Goal: Information Seeking & Learning: Learn about a topic

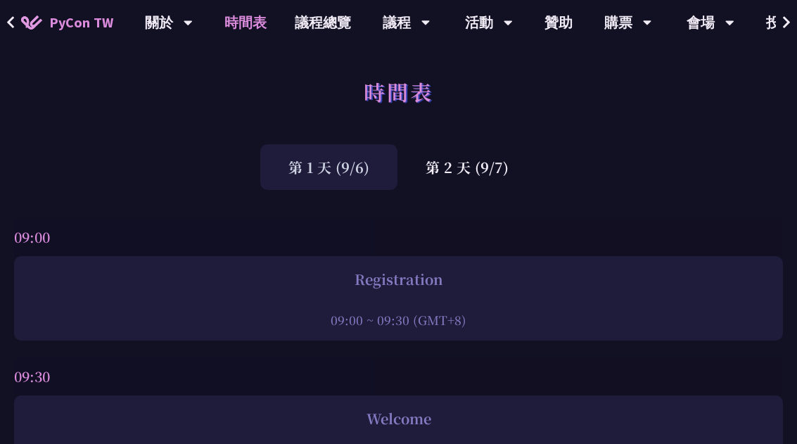
click at [465, 158] on div "第 2 天 (9/7)" at bounding box center [466, 167] width 139 height 46
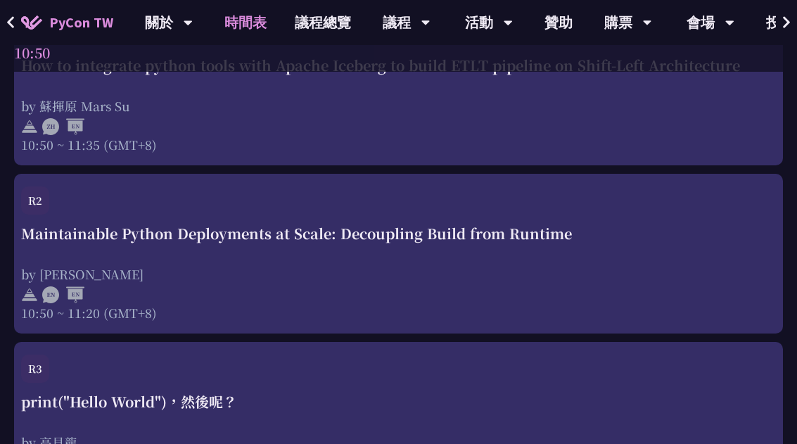
scroll to position [1247, 0]
click at [615, 252] on div "Maintainable Python Deployments at Scale: Decoupling Build from Runtime by [PER…" at bounding box center [398, 273] width 755 height 98
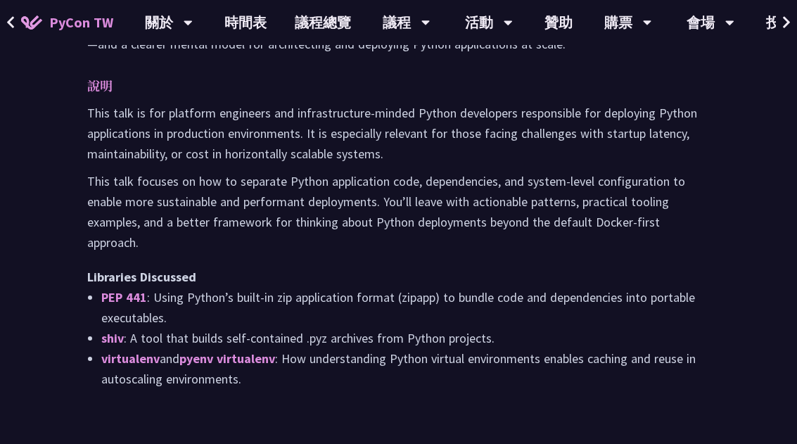
scroll to position [790, 0]
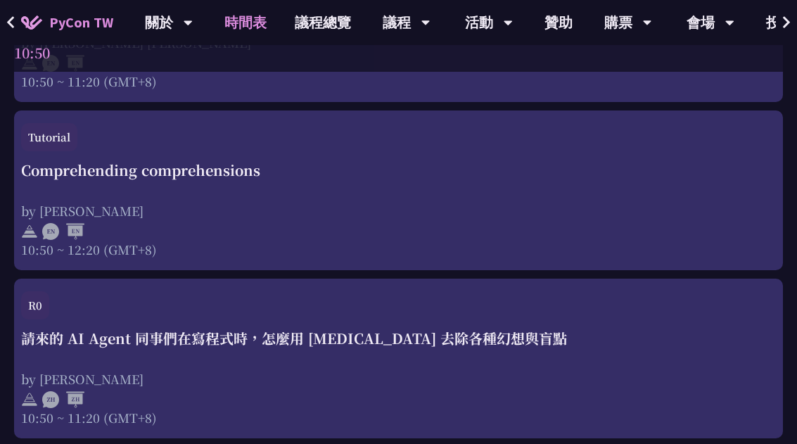
scroll to position [810, 0]
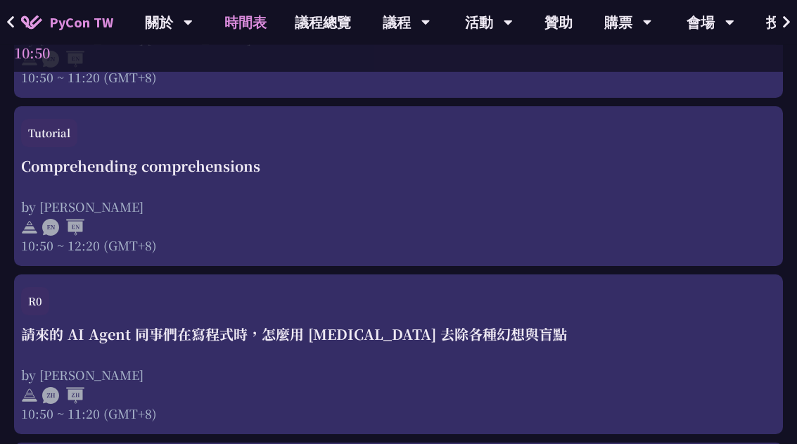
click at [675, 331] on div "請來的 AI Agent 同事們在寫程式時，怎麼用 [MEDICAL_DATA] 去除各種幻想與盲點" at bounding box center [398, 334] width 755 height 21
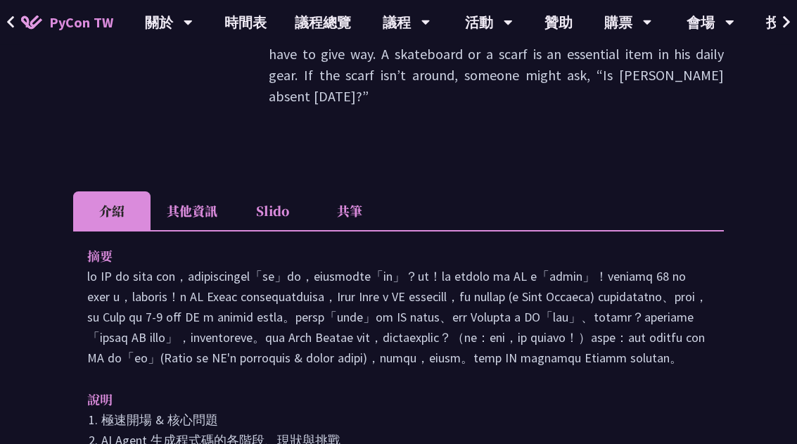
scroll to position [450, 0]
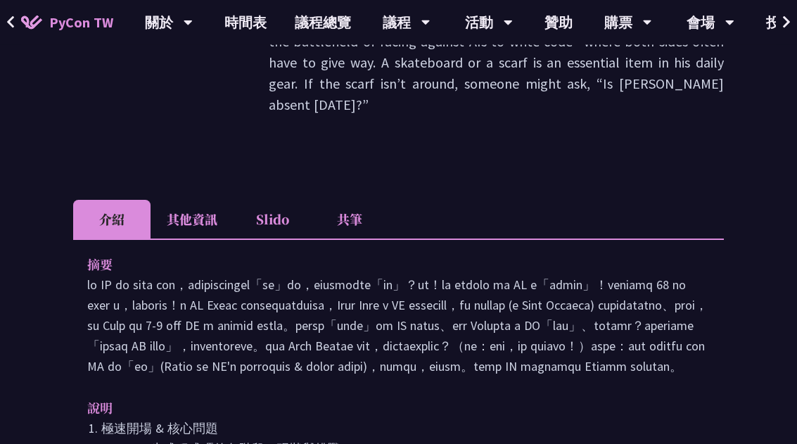
click at [7, 22] on icon at bounding box center [10, 22] width 7 height 12
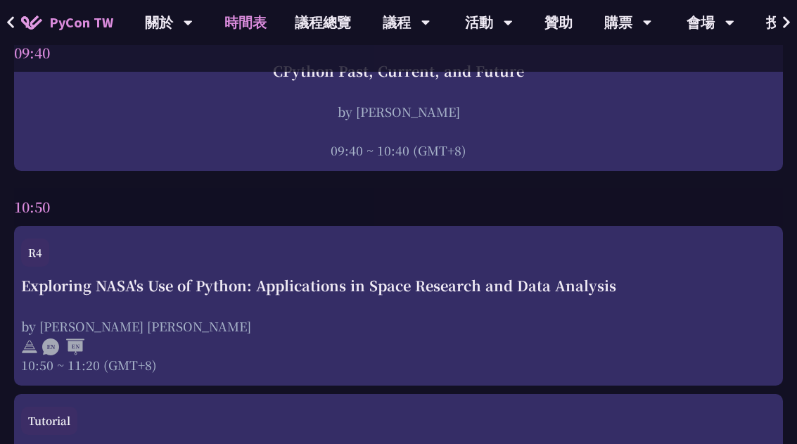
scroll to position [523, 0]
click at [653, 310] on div "Exploring NASA's Use of Python: Applications in Space Research and Data Analysi…" at bounding box center [398, 325] width 755 height 98
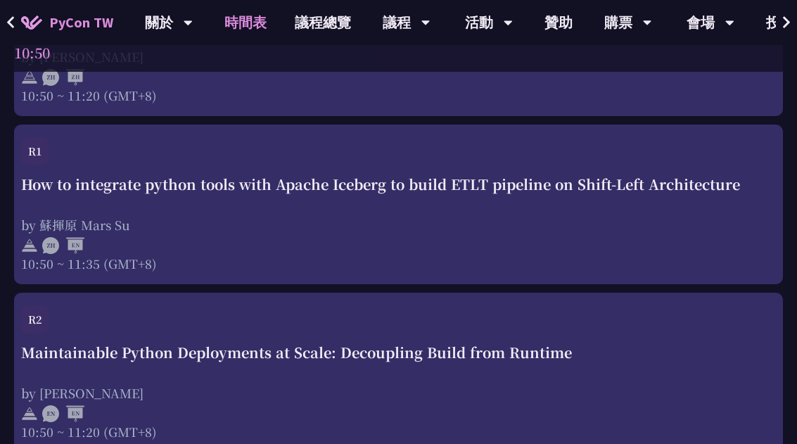
scroll to position [1128, 0]
click at [658, 356] on div "Maintainable Python Deployments at Scale: Decoupling Build from Runtime" at bounding box center [398, 352] width 755 height 21
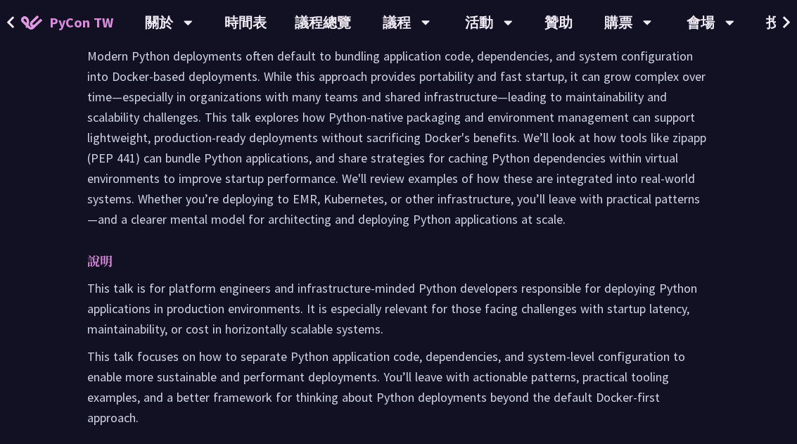
scroll to position [615, 0]
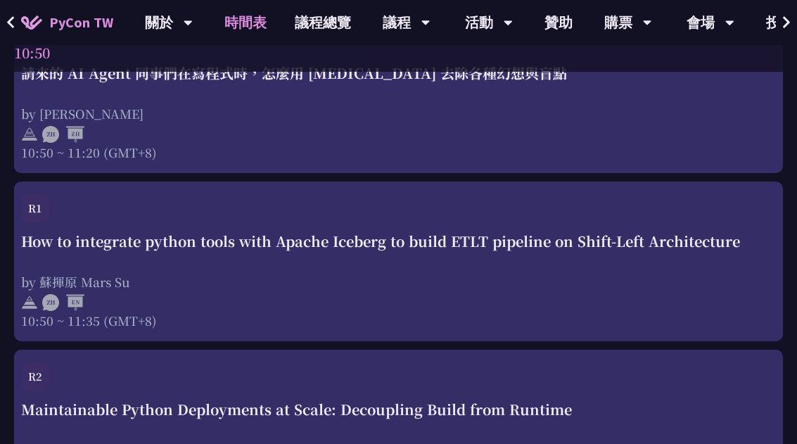
scroll to position [1068, 0]
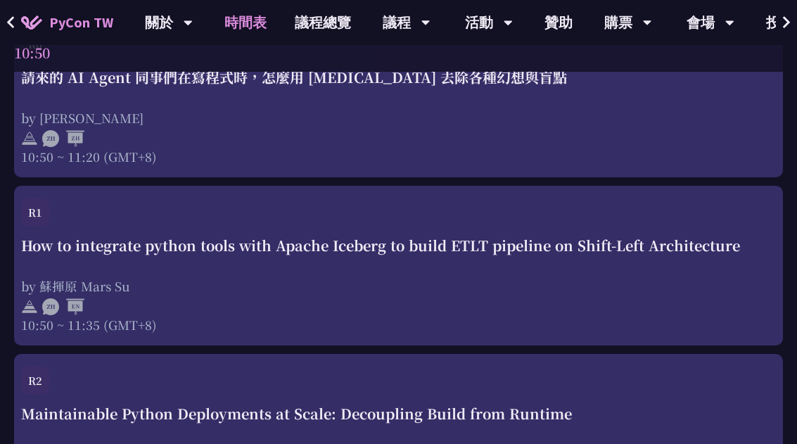
click at [662, 264] on div "How to integrate python tools with Apache Iceberg to build ETLT pipeline on Shi…" at bounding box center [398, 284] width 755 height 98
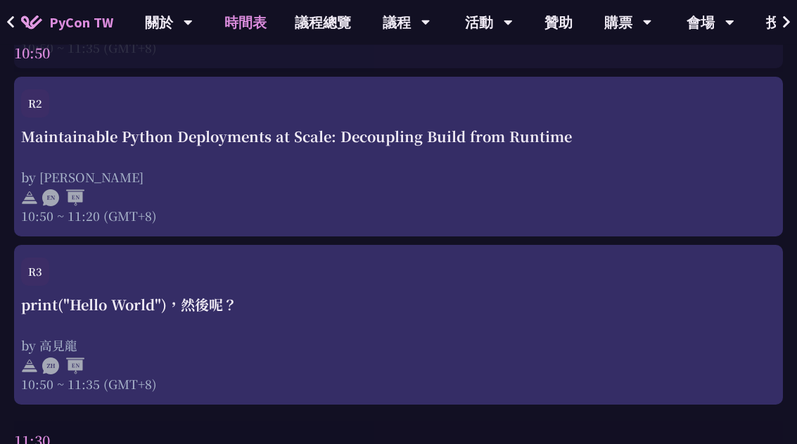
scroll to position [1345, 0]
click at [677, 324] on div "print("Hello World")，然後呢？ by [PERSON_NAME] 10:50 ~ 11:35 (GMT+8)" at bounding box center [398, 343] width 755 height 98
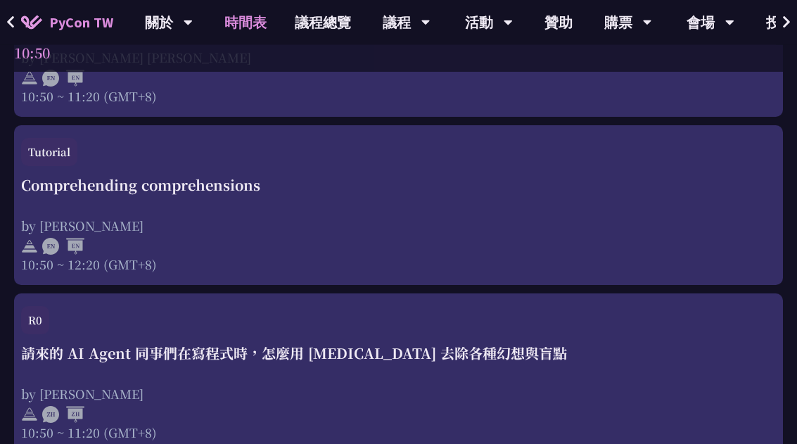
scroll to position [793, 0]
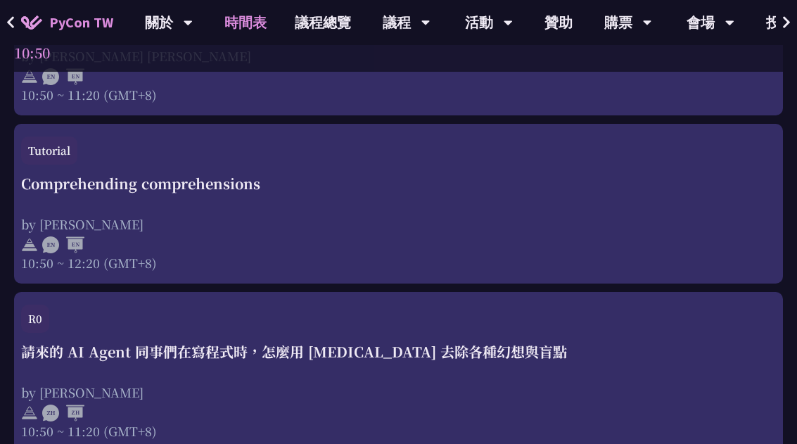
click at [662, 224] on div "by [PERSON_NAME]" at bounding box center [398, 224] width 755 height 18
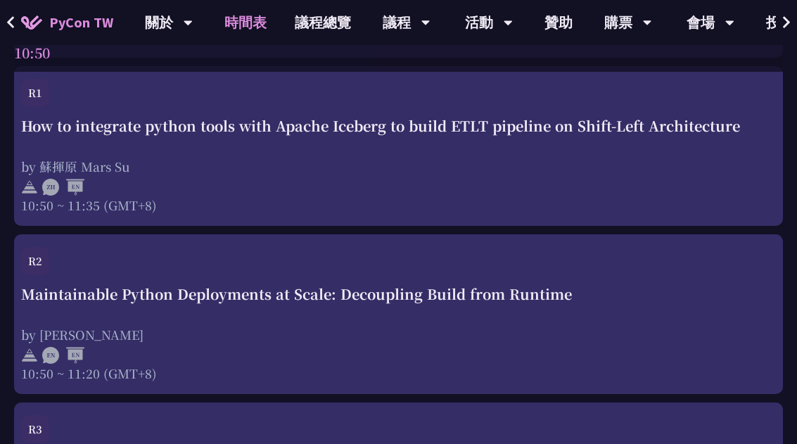
scroll to position [1183, 0]
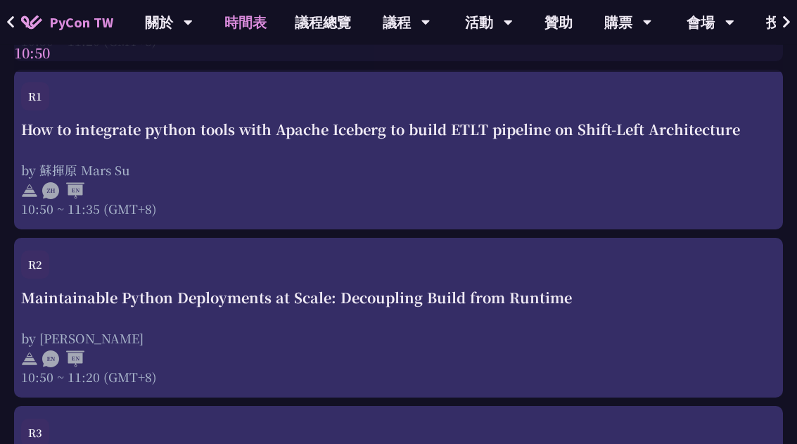
click at [423, 164] on div "by 蘇揮原 Mars Su" at bounding box center [398, 171] width 755 height 18
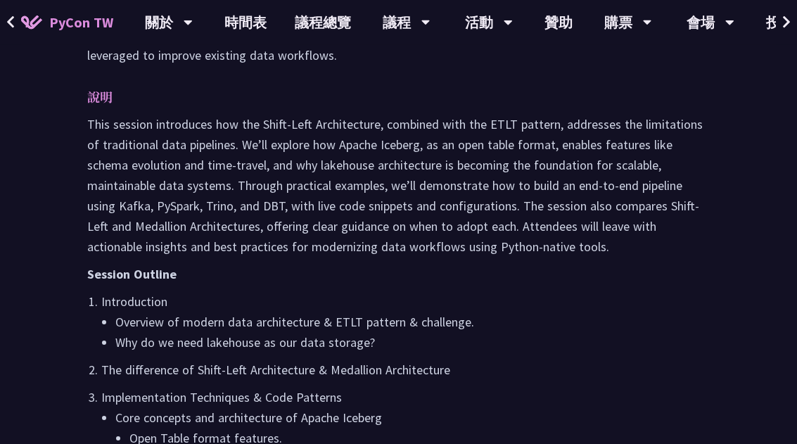
scroll to position [713, 0]
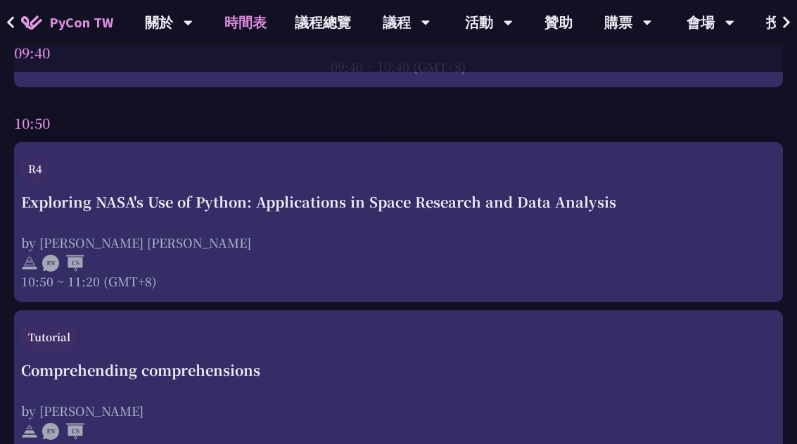
scroll to position [606, 0]
click at [390, 234] on div "by [PERSON_NAME] [PERSON_NAME]" at bounding box center [398, 243] width 755 height 18
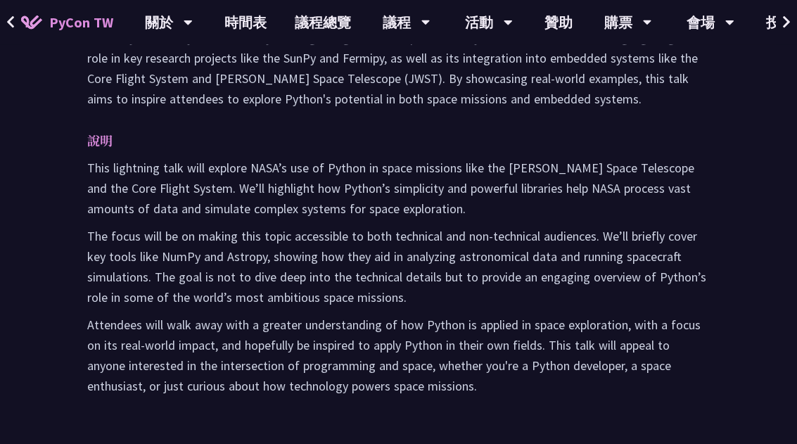
scroll to position [634, 0]
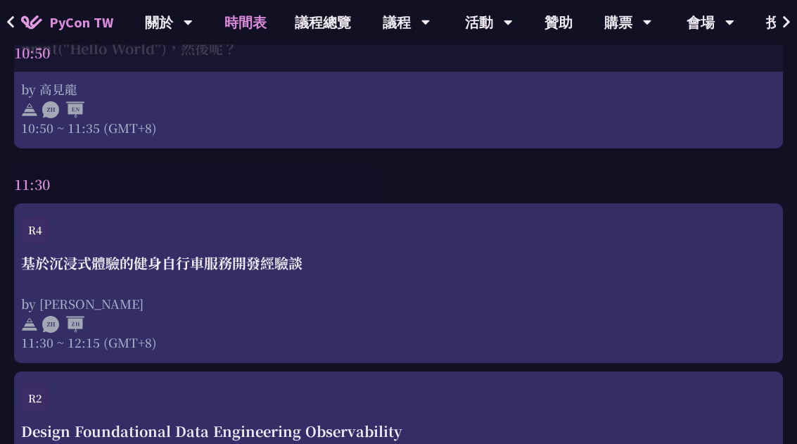
scroll to position [1601, 0]
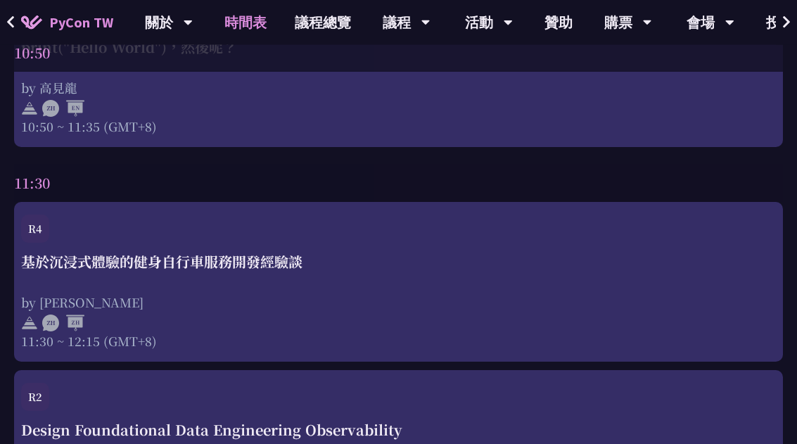
click at [647, 319] on div at bounding box center [398, 322] width 755 height 21
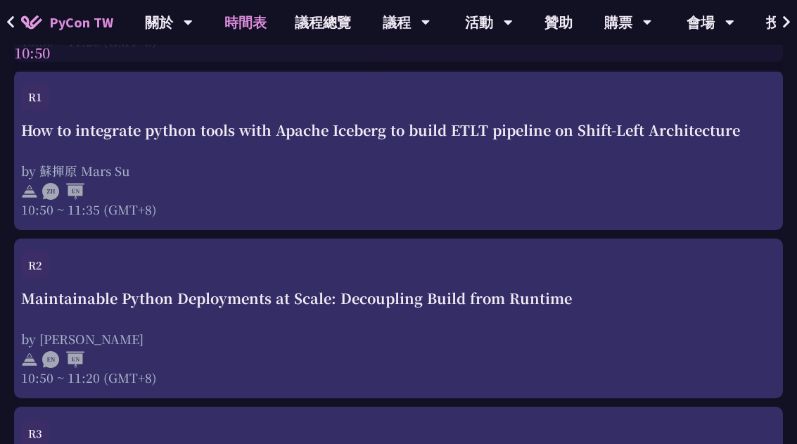
scroll to position [1196, 0]
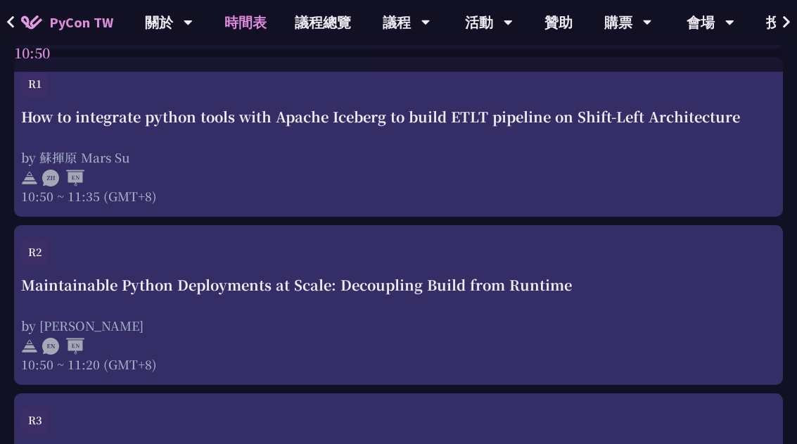
click at [690, 327] on div "by [PERSON_NAME]" at bounding box center [398, 326] width 755 height 18
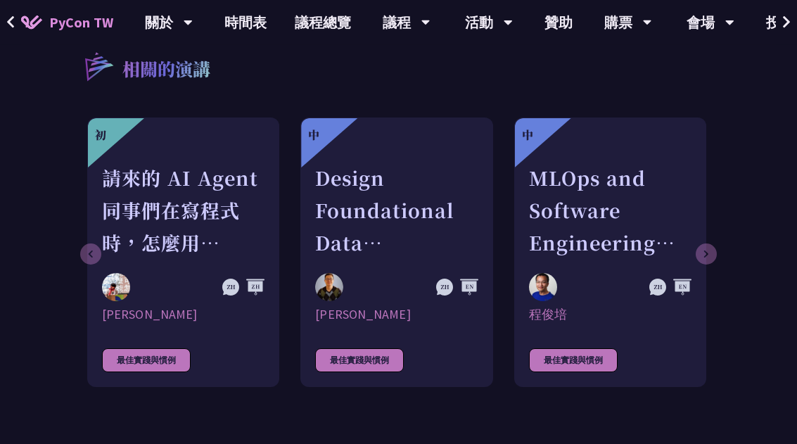
scroll to position [1229, 0]
click at [418, 186] on div "Design Foundational Data Engineering Observability" at bounding box center [396, 210] width 162 height 97
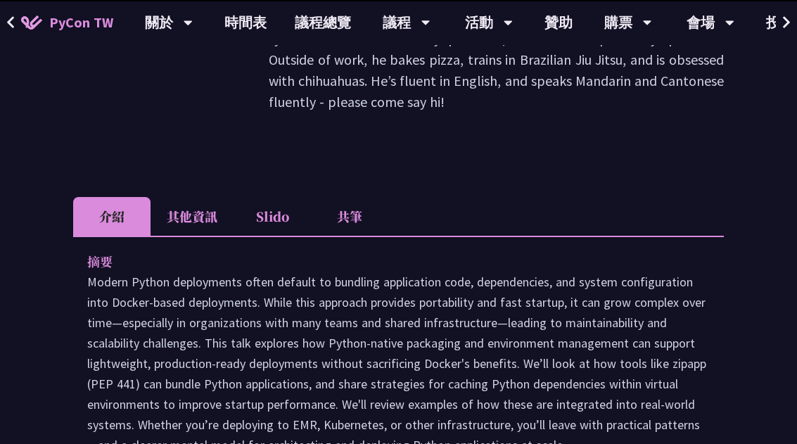
scroll to position [456, 0]
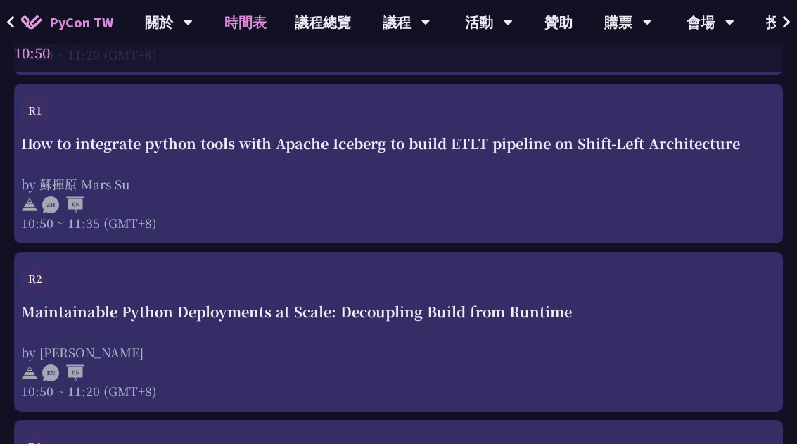
scroll to position [1170, 0]
click at [696, 276] on div "R2" at bounding box center [398, 282] width 755 height 37
